Goal: Task Accomplishment & Management: Manage account settings

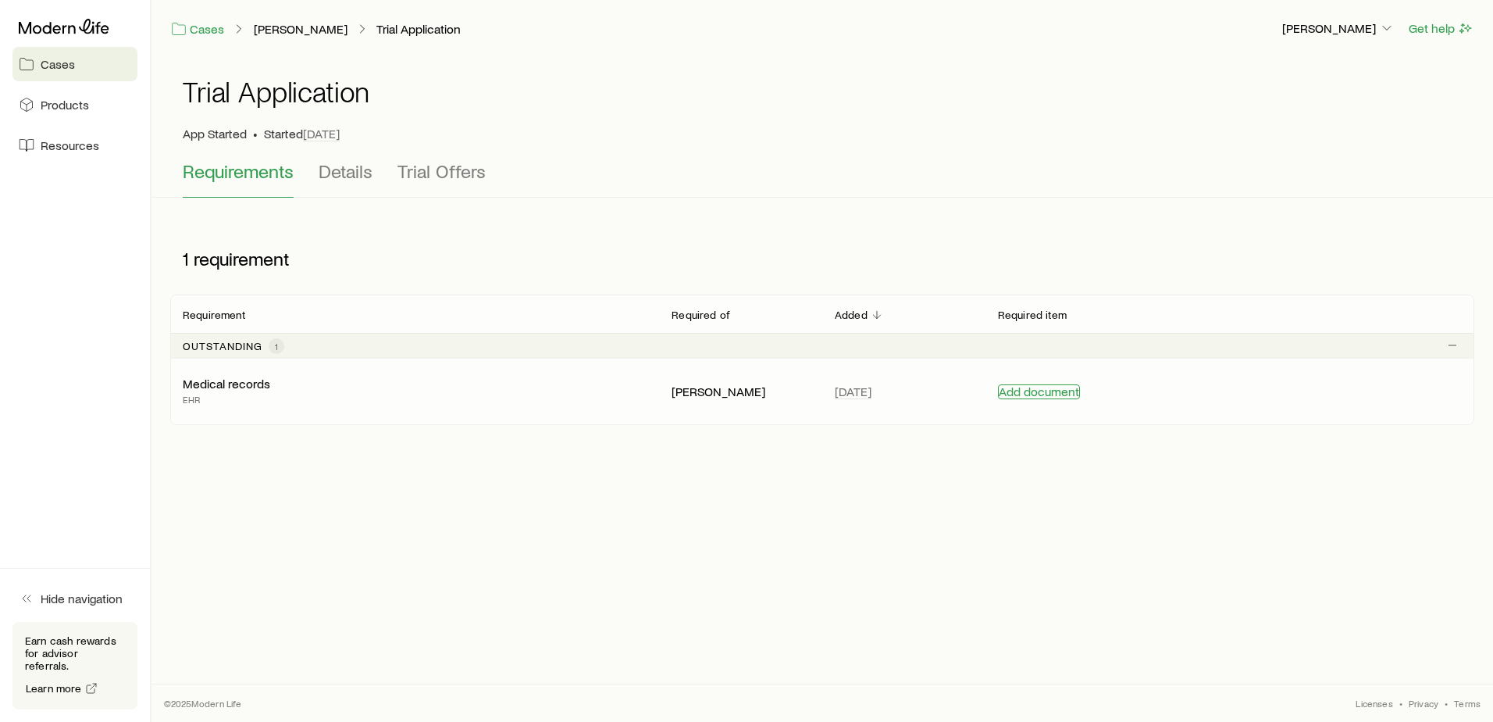
click at [1029, 397] on button "Add document" at bounding box center [1039, 391] width 82 height 15
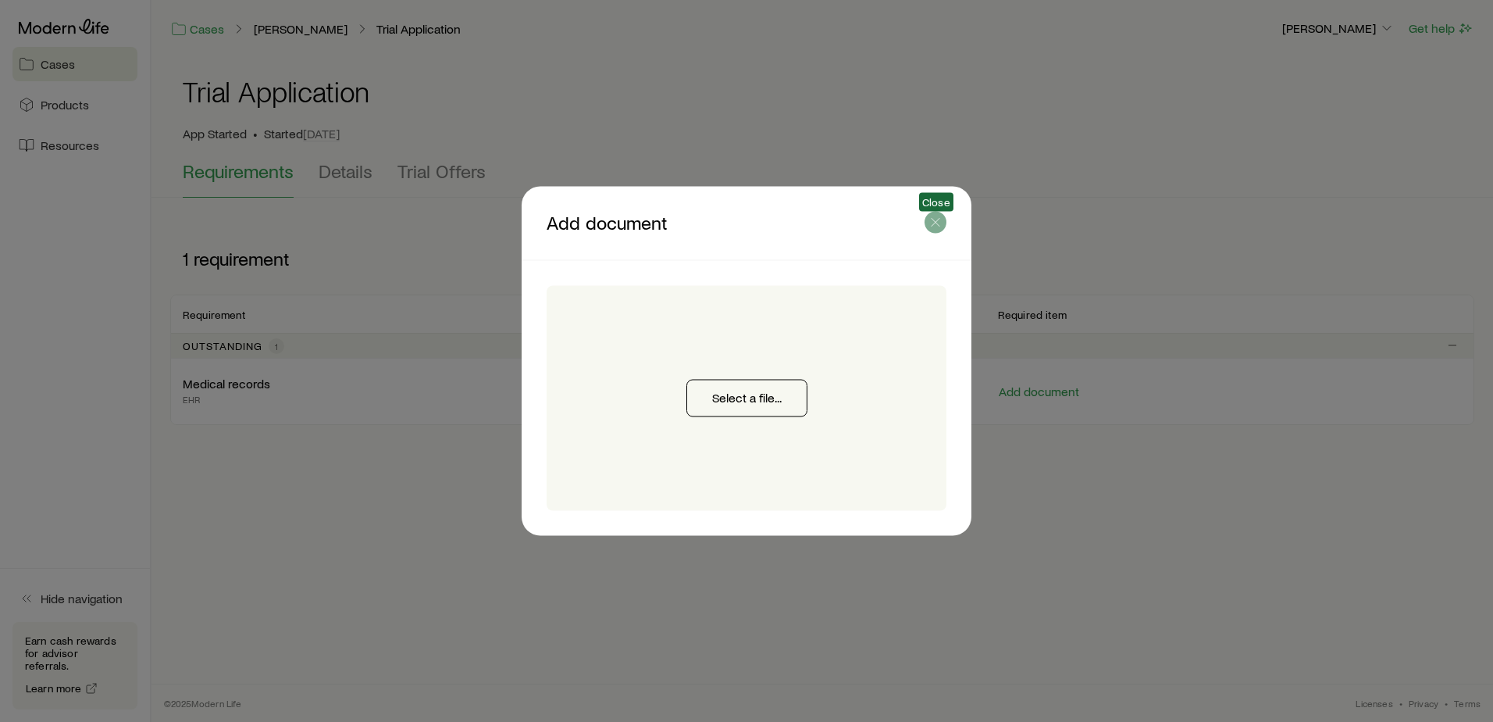
click at [936, 225] on icon "button" at bounding box center [936, 223] width 16 height 16
